Goal: Task Accomplishment & Management: Manage account settings

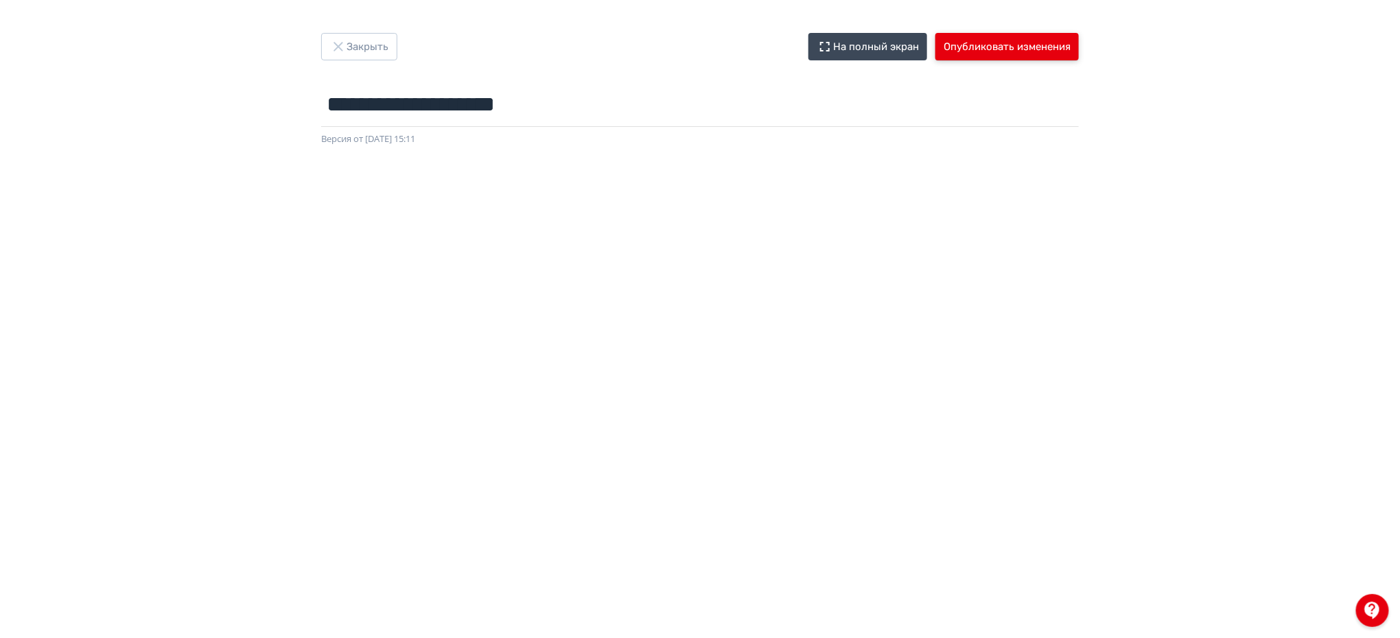
click at [990, 47] on button "Опубликовать изменения" at bounding box center [1007, 46] width 143 height 27
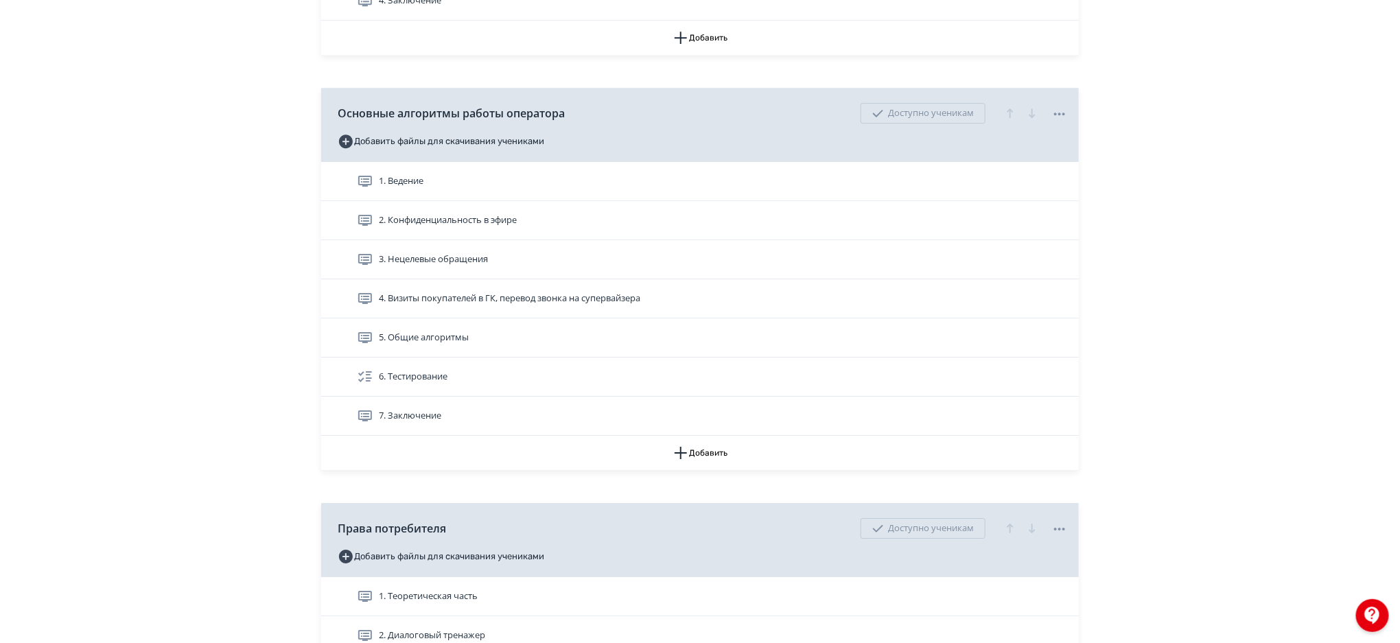
scroll to position [2157, 0]
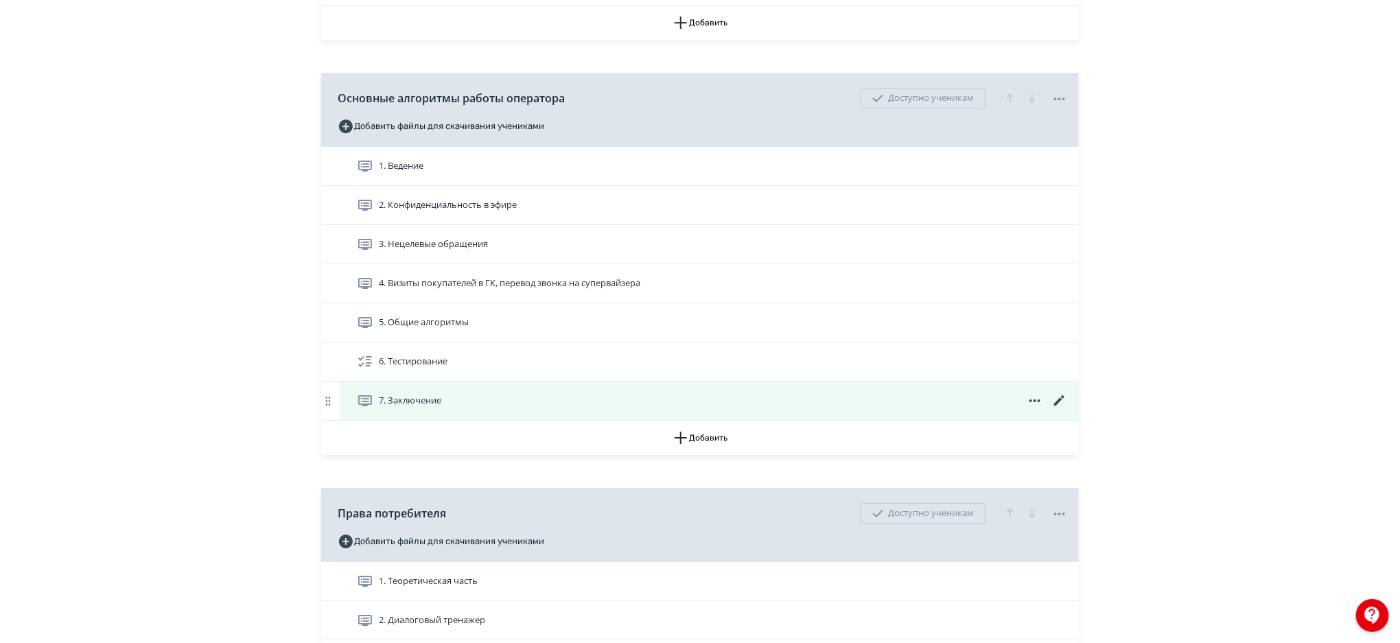
click at [1061, 395] on icon at bounding box center [1060, 401] width 16 height 16
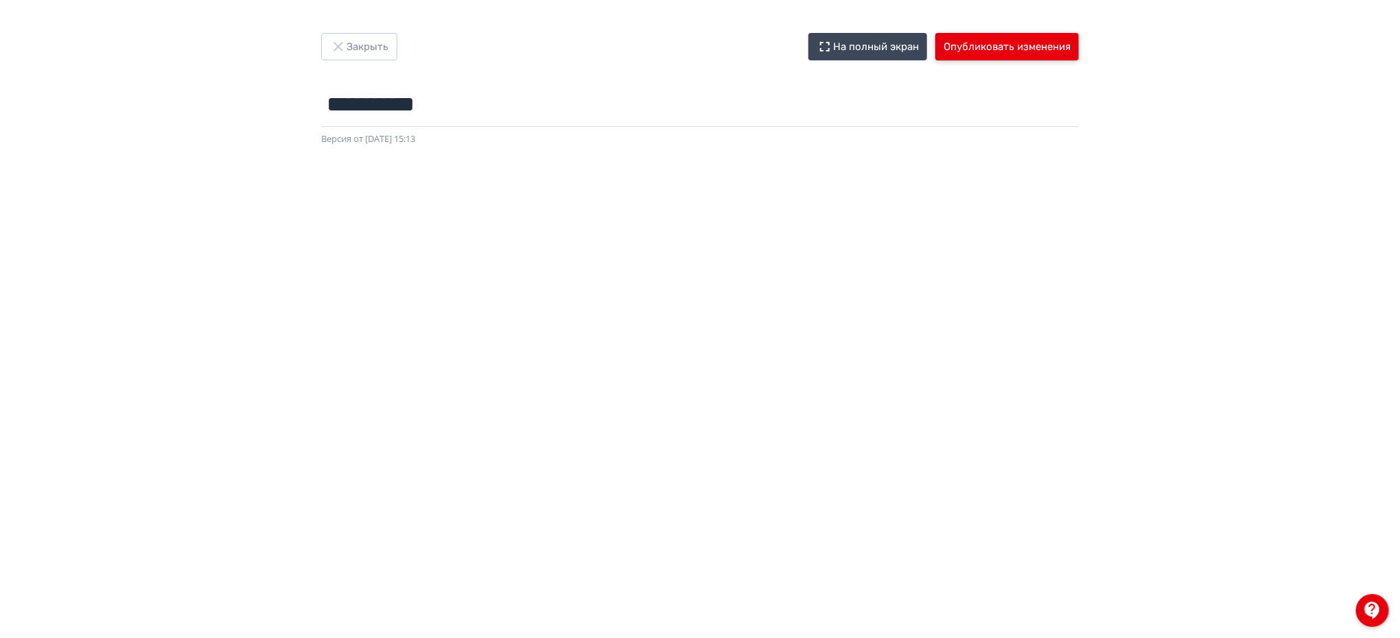
click at [995, 40] on button "Опубликовать изменения" at bounding box center [1007, 46] width 143 height 27
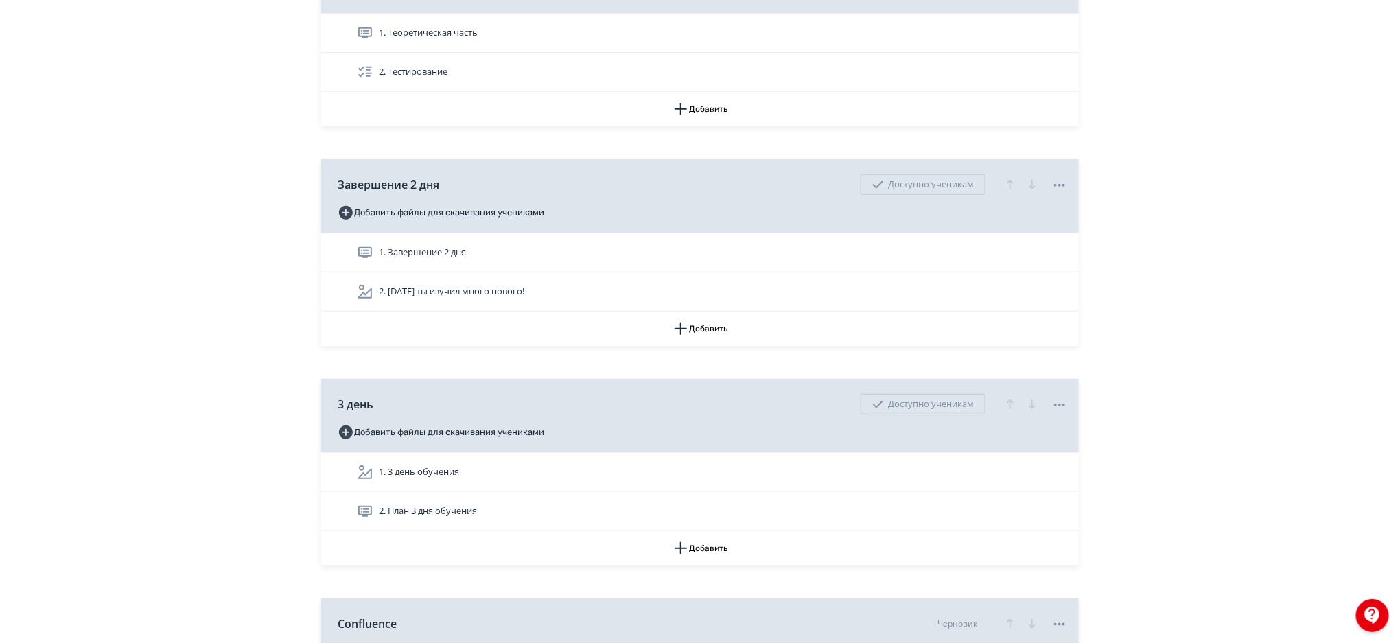
scroll to position [2996, 0]
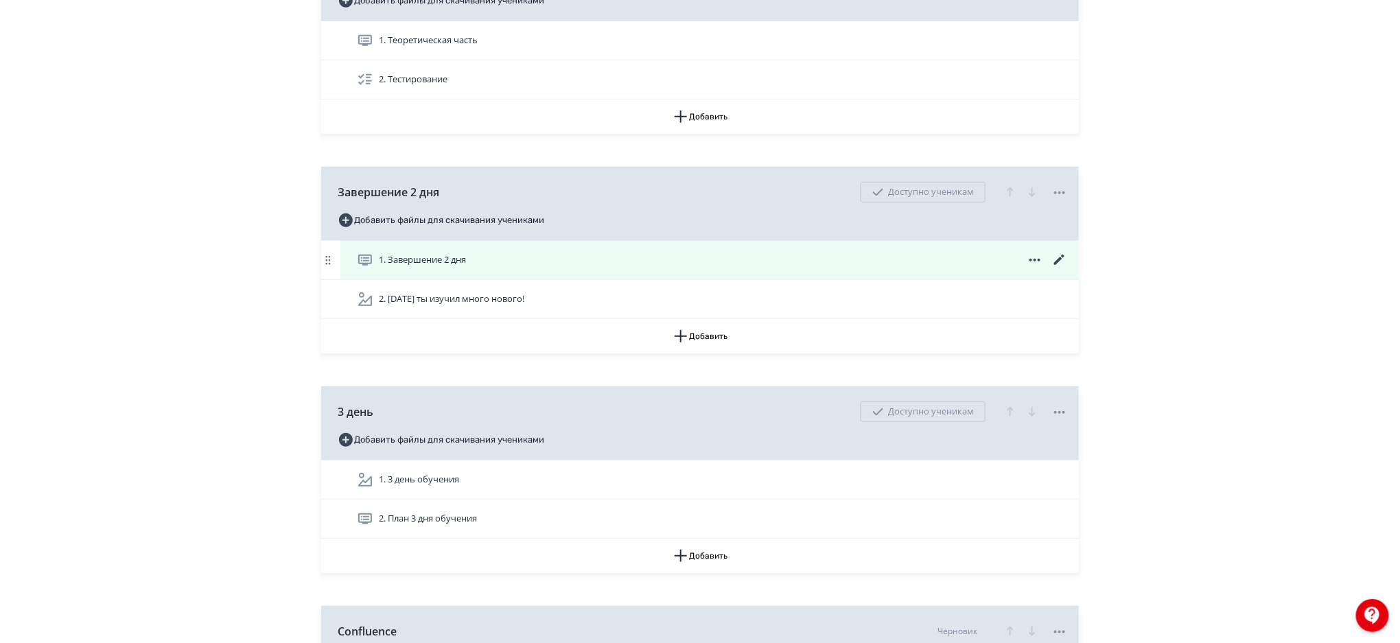
click at [1060, 257] on icon at bounding box center [1059, 260] width 10 height 10
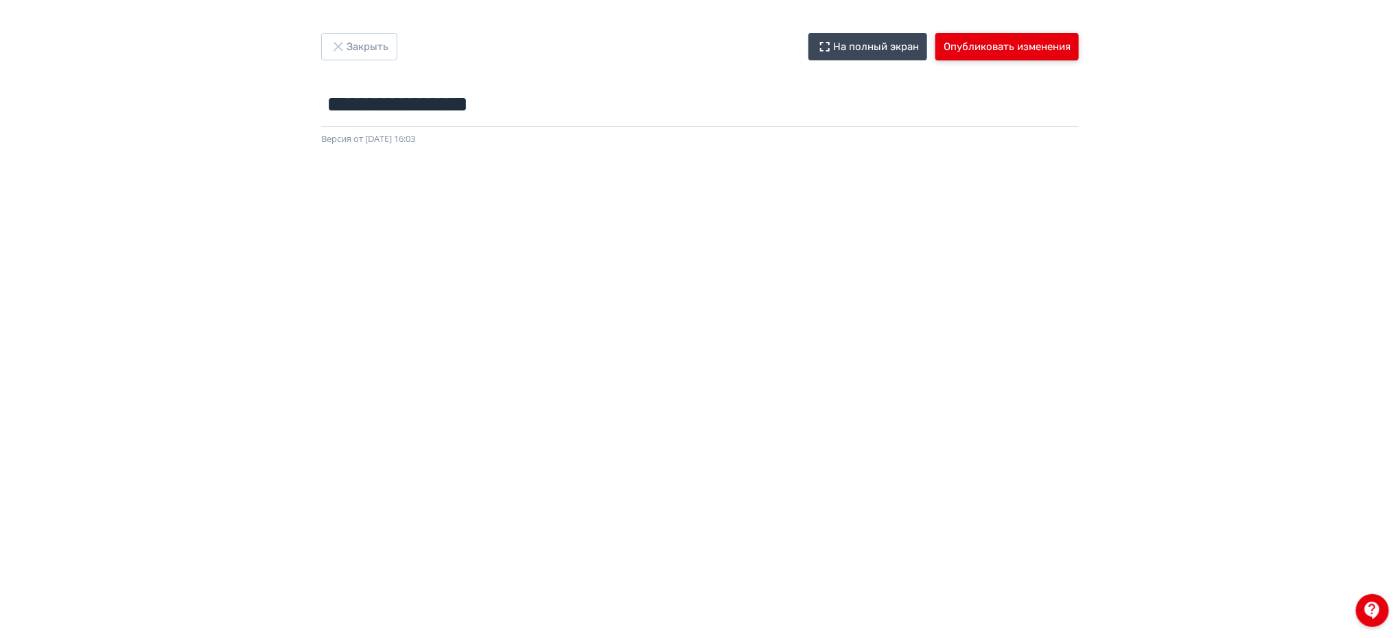
click at [975, 51] on button "Опубликовать изменения" at bounding box center [1007, 46] width 143 height 27
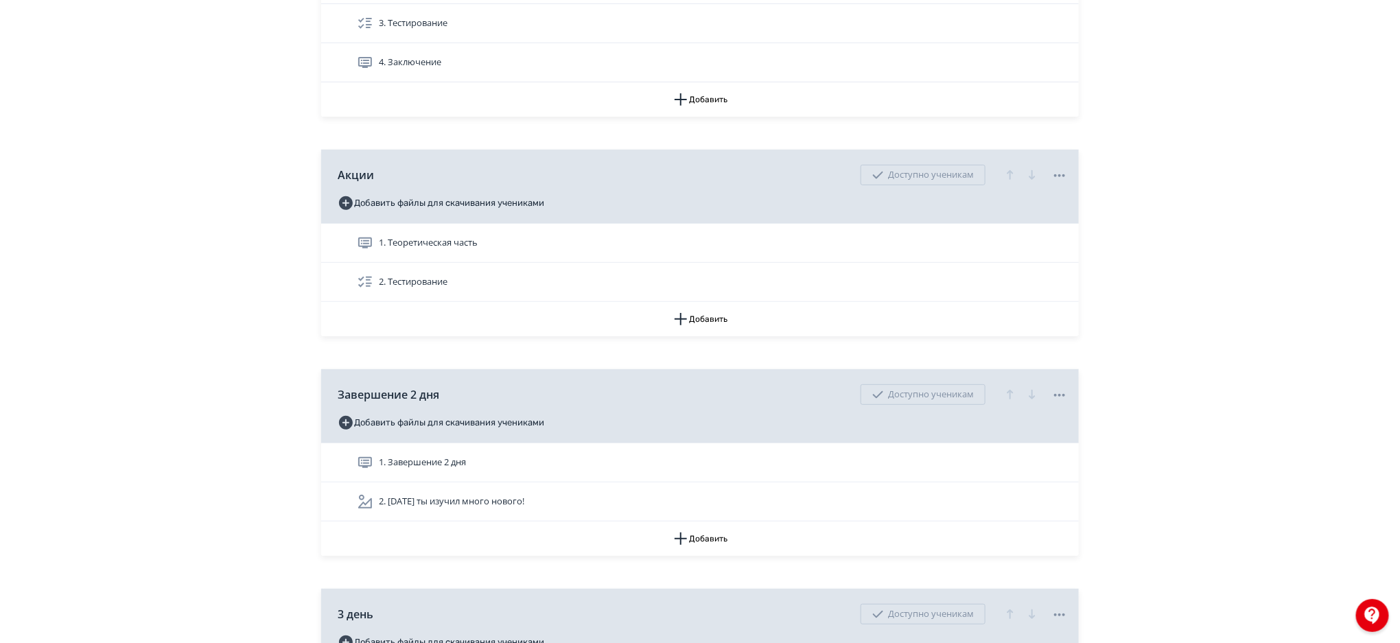
scroll to position [2845, 0]
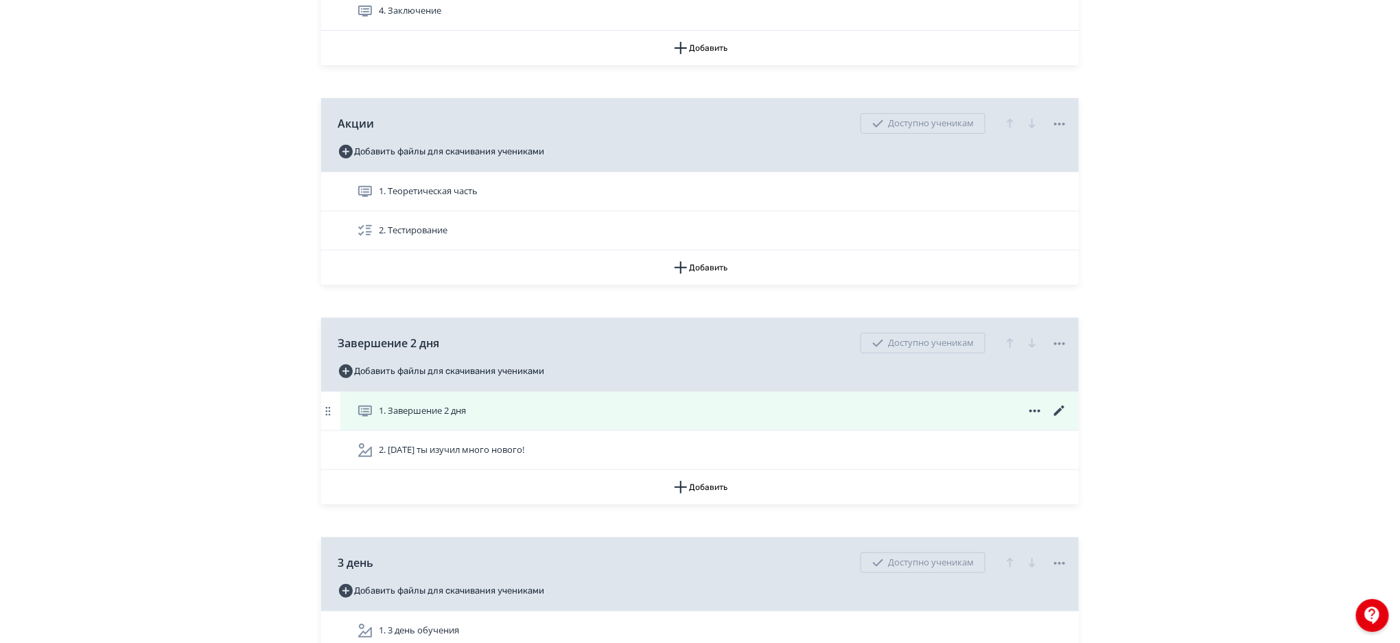
click at [1060, 412] on icon at bounding box center [1059, 411] width 10 height 10
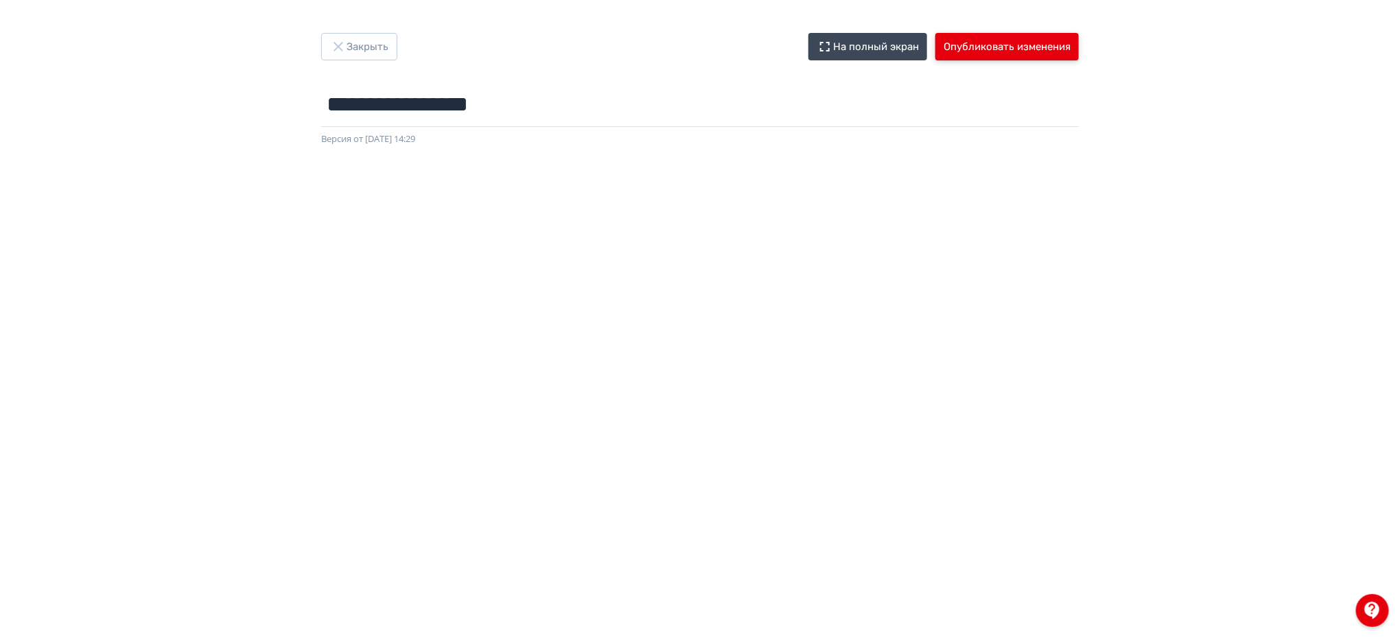
click at [981, 48] on button "Опубликовать изменения" at bounding box center [1007, 46] width 143 height 27
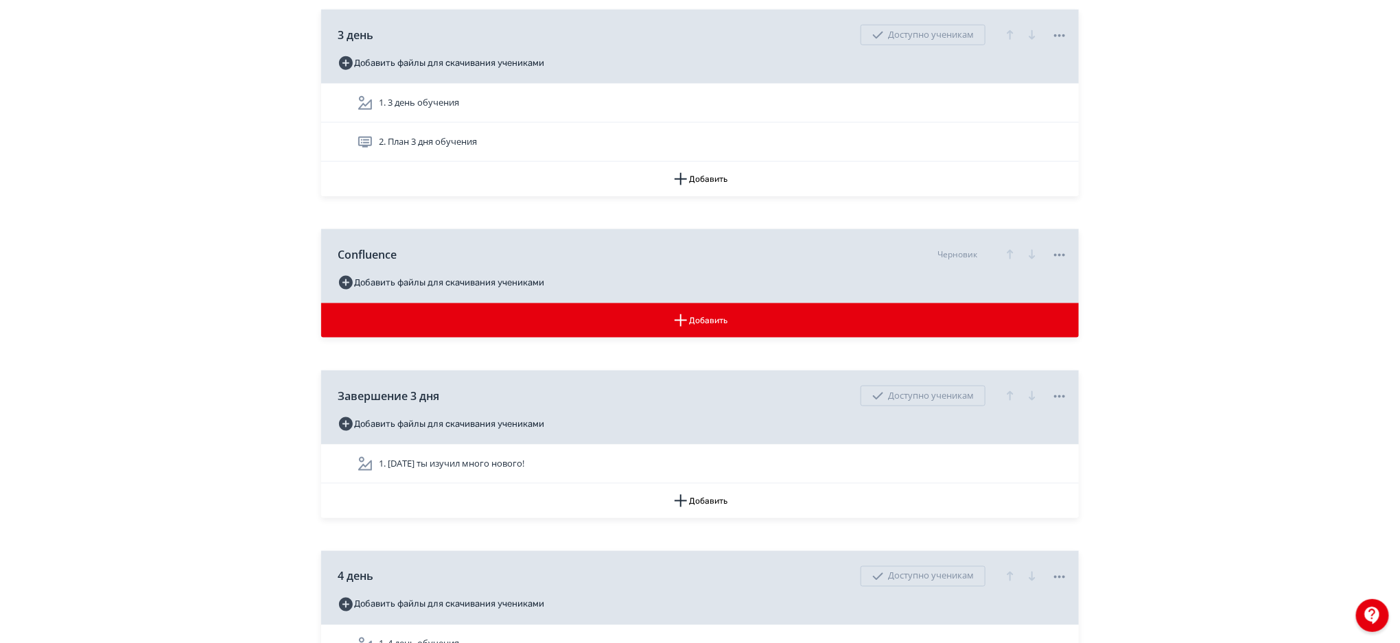
scroll to position [3387, 0]
